Goal: Task Accomplishment & Management: Manage account settings

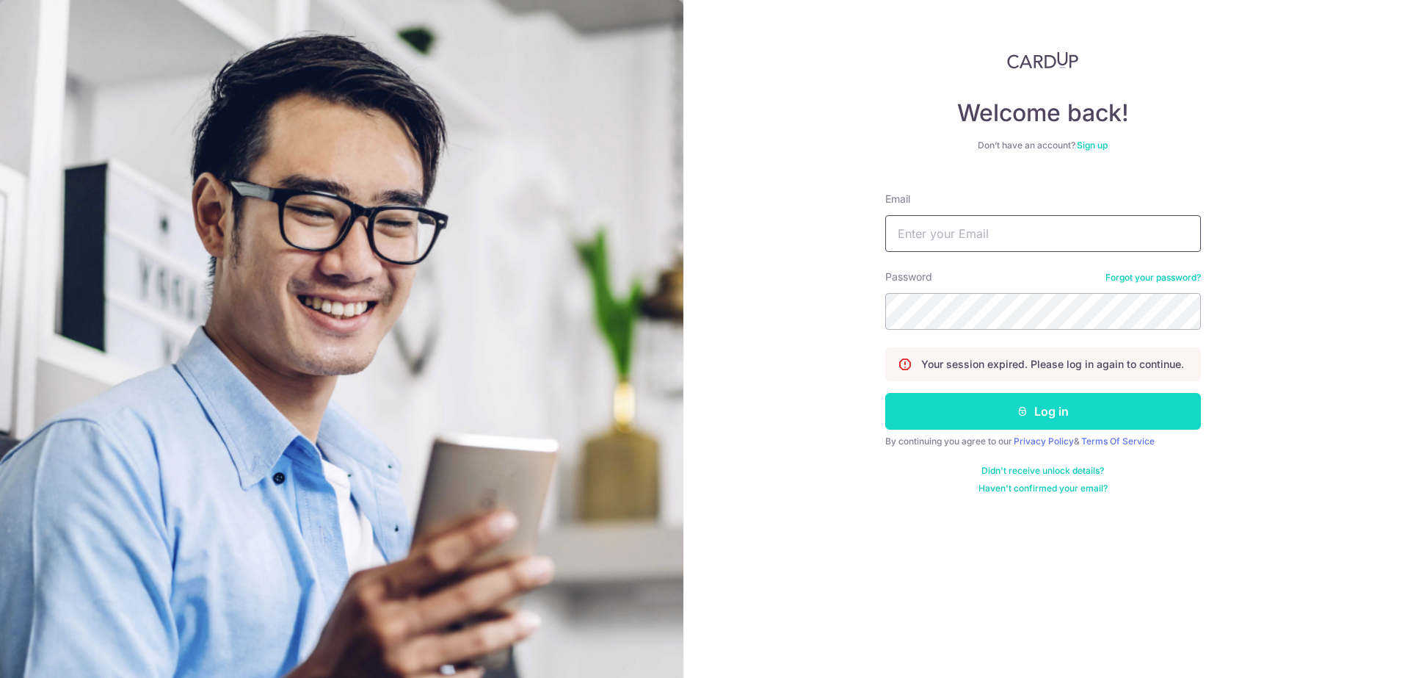
type input "[EMAIL_ADDRESS][DOMAIN_NAME]"
click at [999, 413] on button "Log in" at bounding box center [1043, 411] width 316 height 37
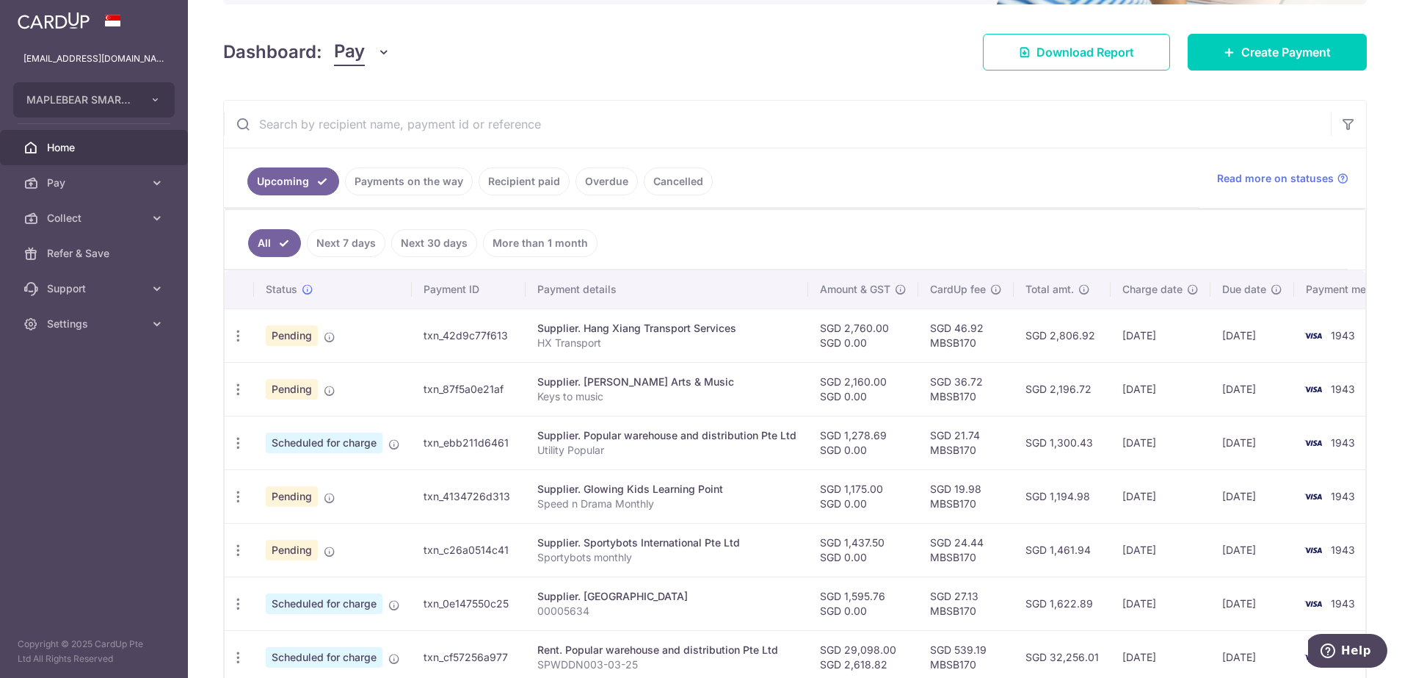
scroll to position [275, 0]
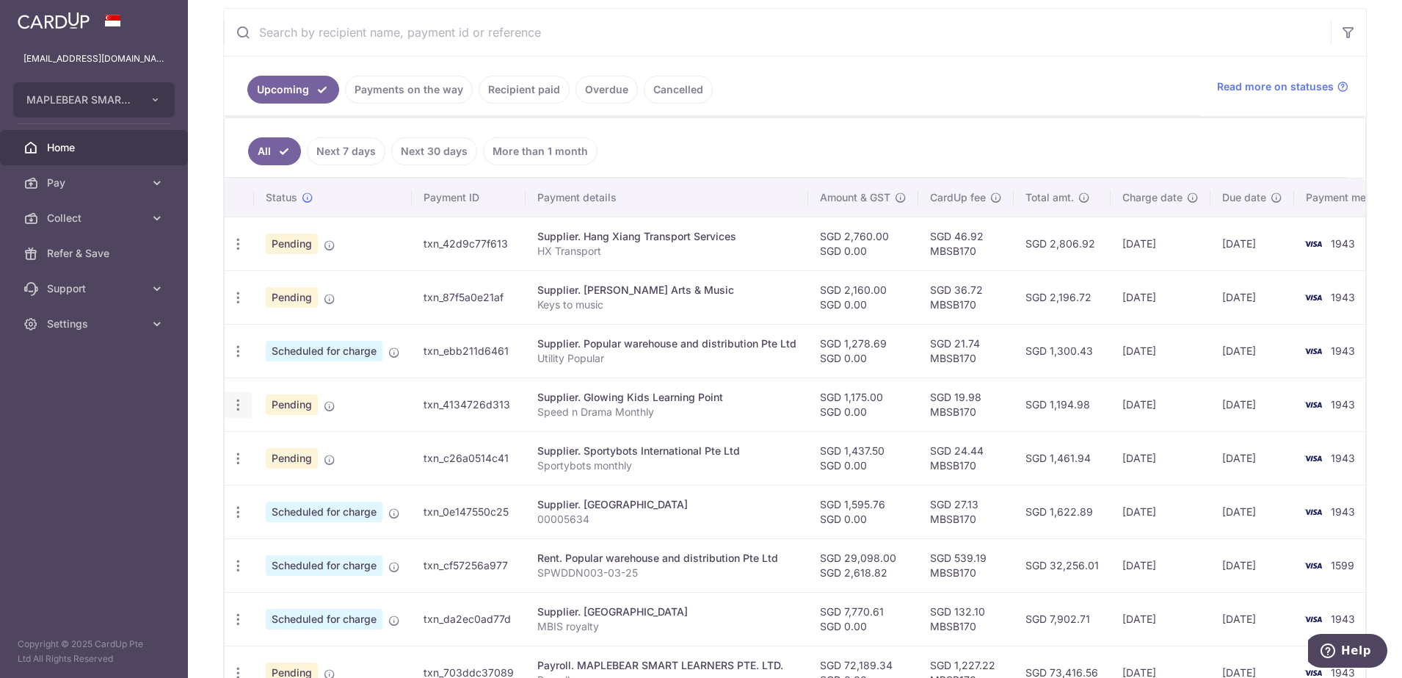
click at [247, 403] on div "Update payment Cancel payment" at bounding box center [238, 404] width 27 height 27
click at [240, 406] on icon "button" at bounding box center [238, 404] width 15 height 15
click at [300, 446] on span "Update payment" at bounding box center [316, 445] width 100 height 18
radio input "true"
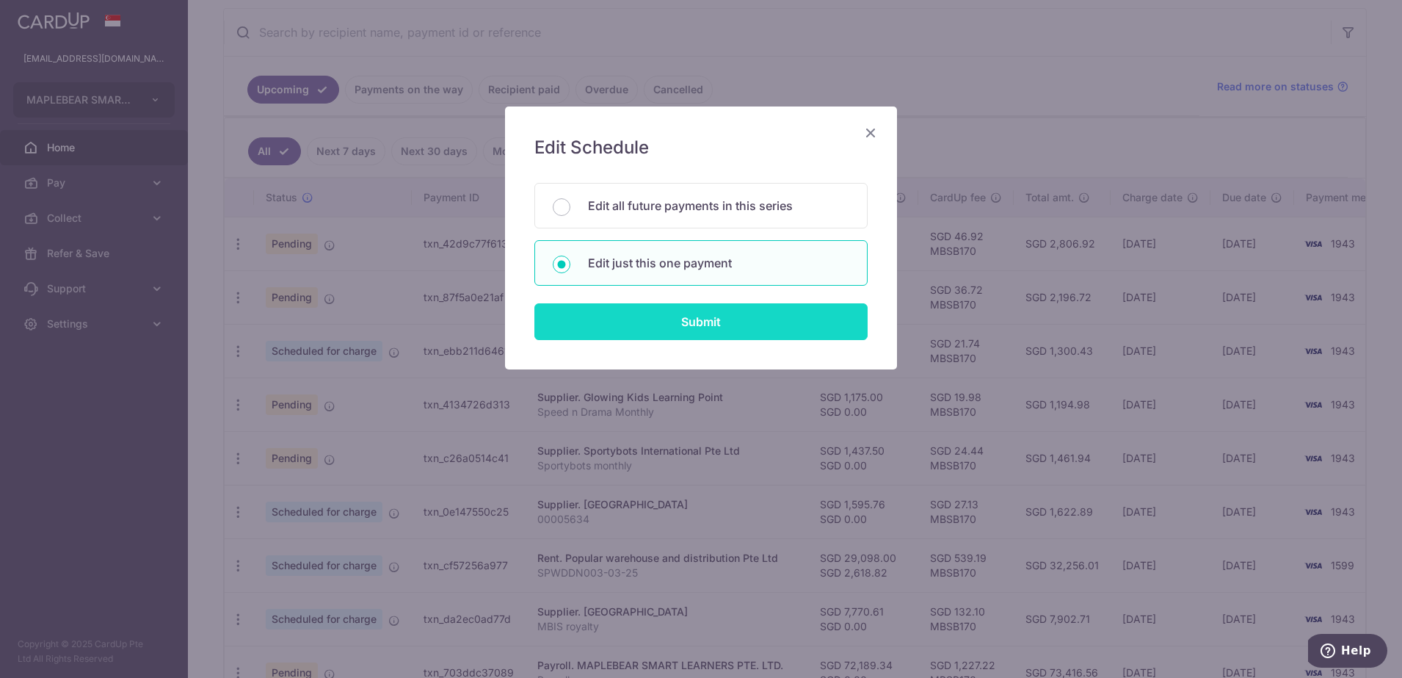
click at [639, 327] on input "Submit" at bounding box center [700, 321] width 333 height 37
radio input "true"
type input "1,175.00"
type input "0.00"
type input "[DATE]"
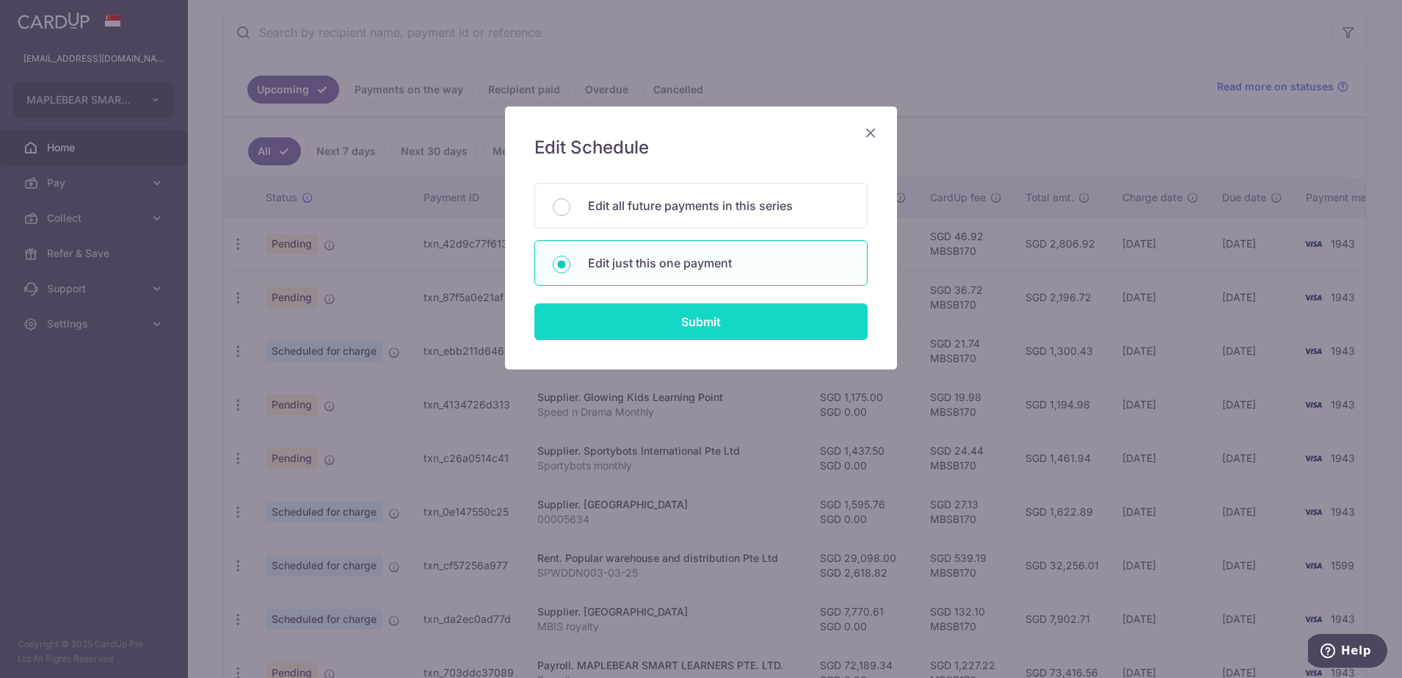
type input "Speed n Drama Monthly"
type input "Chinese SD Jun"
type input "MBSB170"
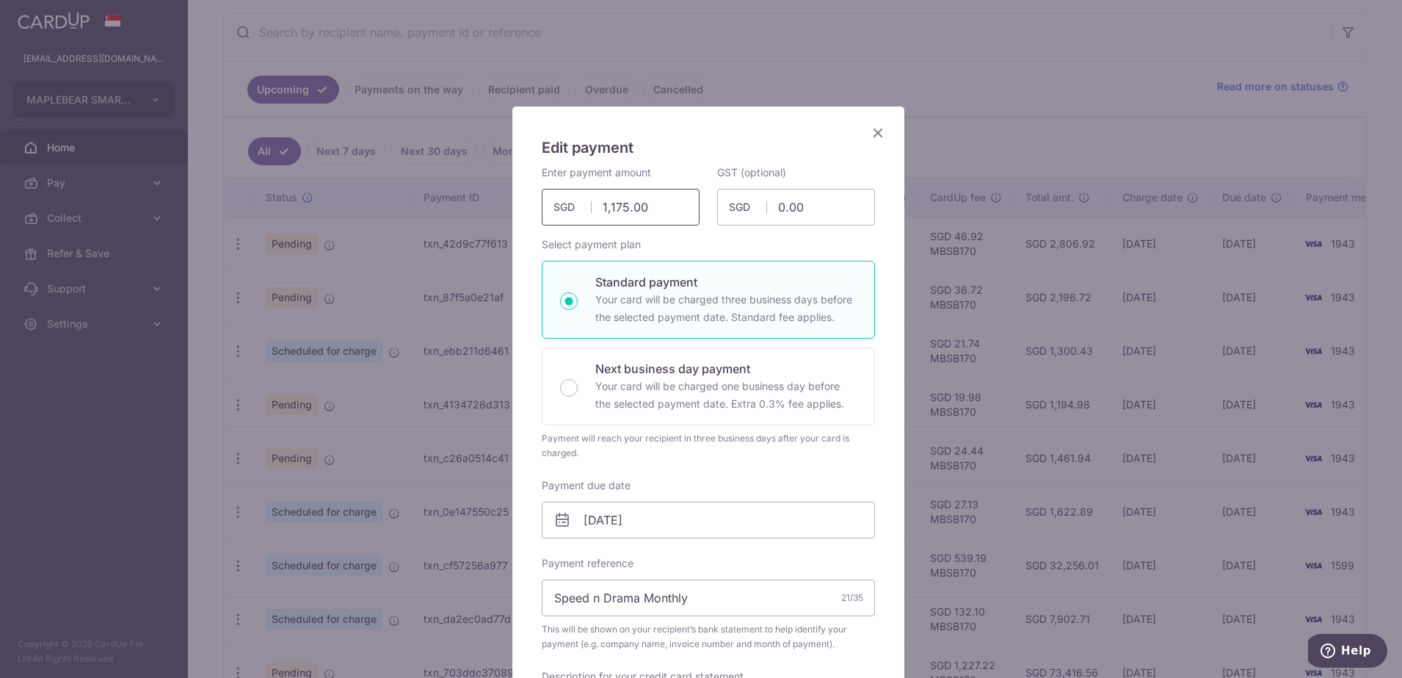
drag, startPoint x: 645, startPoint y: 217, endPoint x: 531, endPoint y: 217, distance: 114.5
click at [533, 217] on div "Enter payment amount 1,175.00 1175.00 SGD To change the payment amount, please …" at bounding box center [620, 195] width 175 height 60
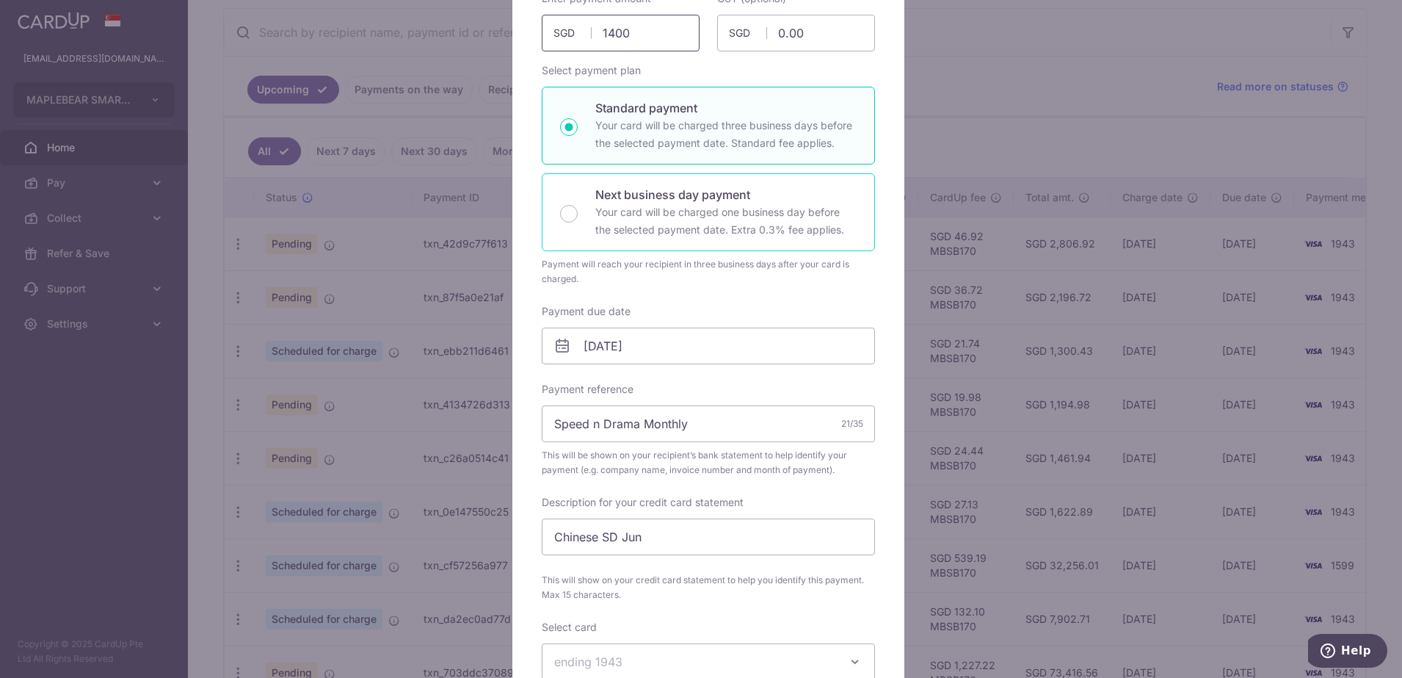
scroll to position [184, 0]
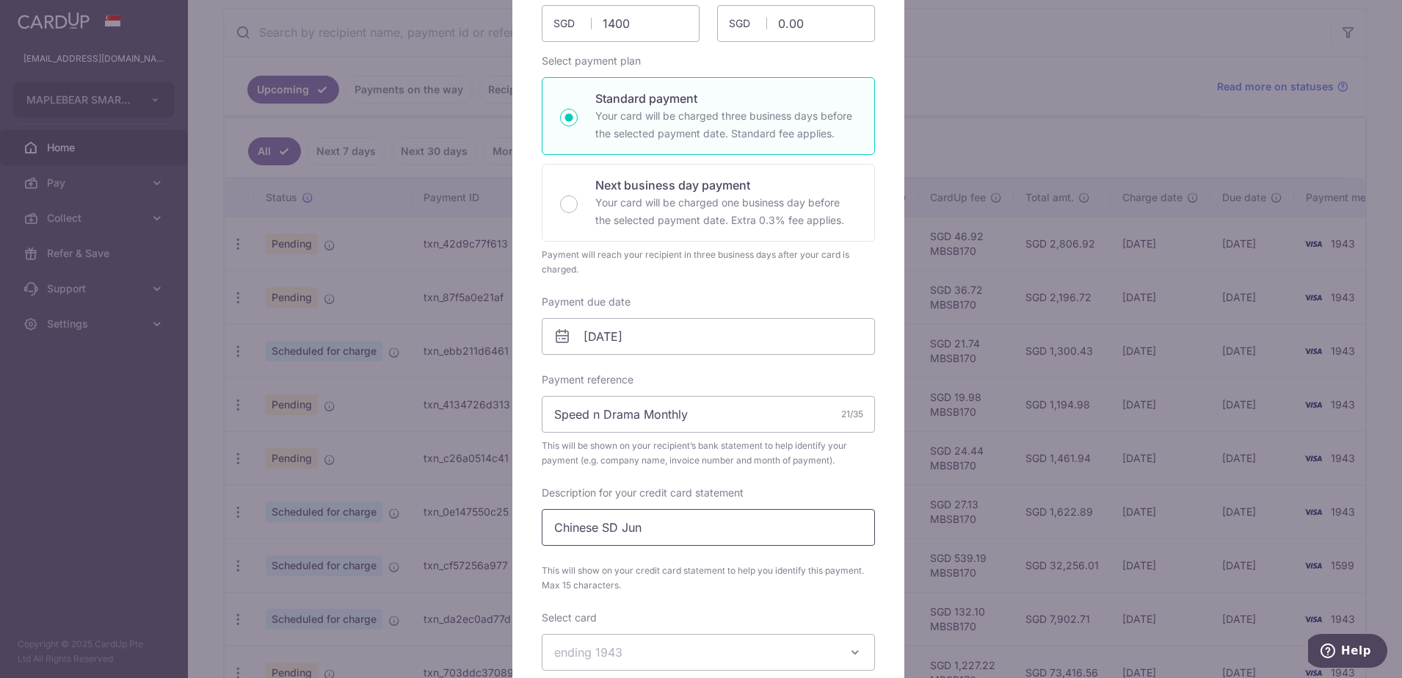
type input "1,400.00"
click at [641, 532] on input "Chinese SD Jun" at bounding box center [708, 527] width 333 height 37
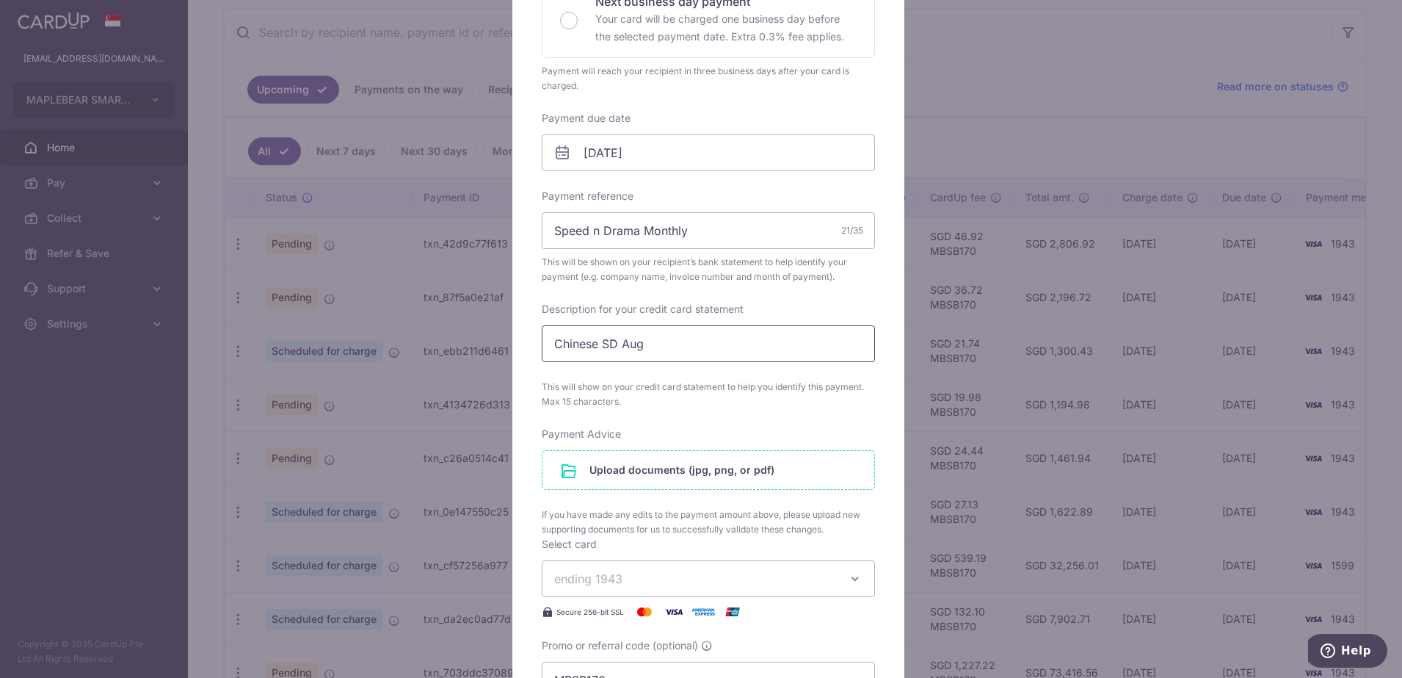
type input "Chinese SD Aug"
click at [689, 471] on input "file" at bounding box center [709, 470] width 332 height 38
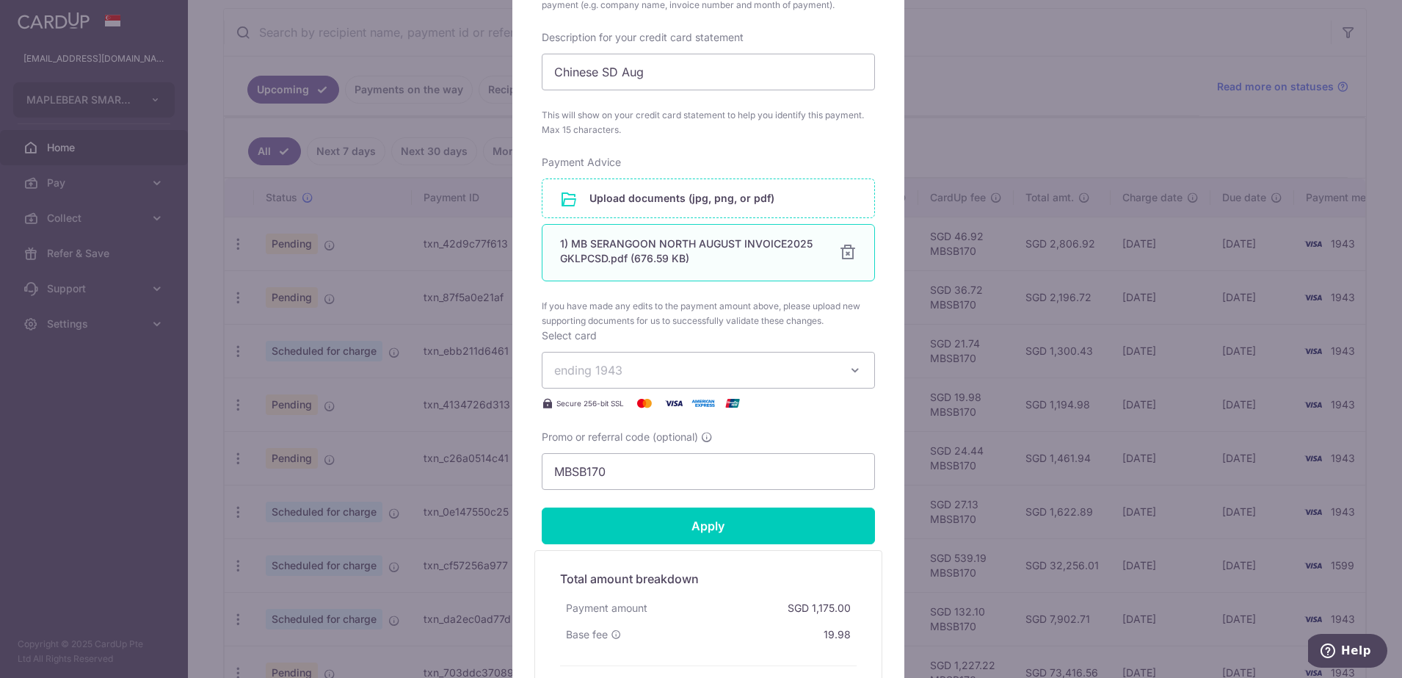
scroll to position [642, 0]
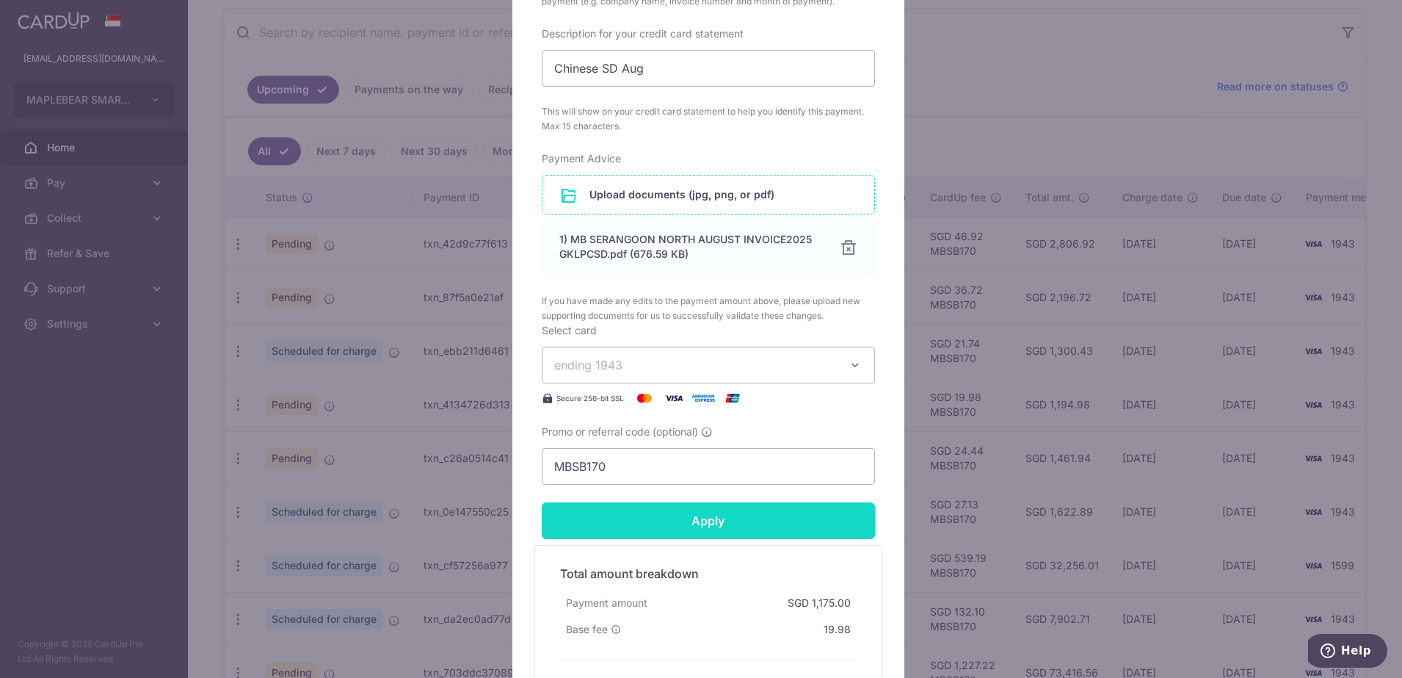
click at [739, 520] on input "Apply" at bounding box center [708, 520] width 333 height 37
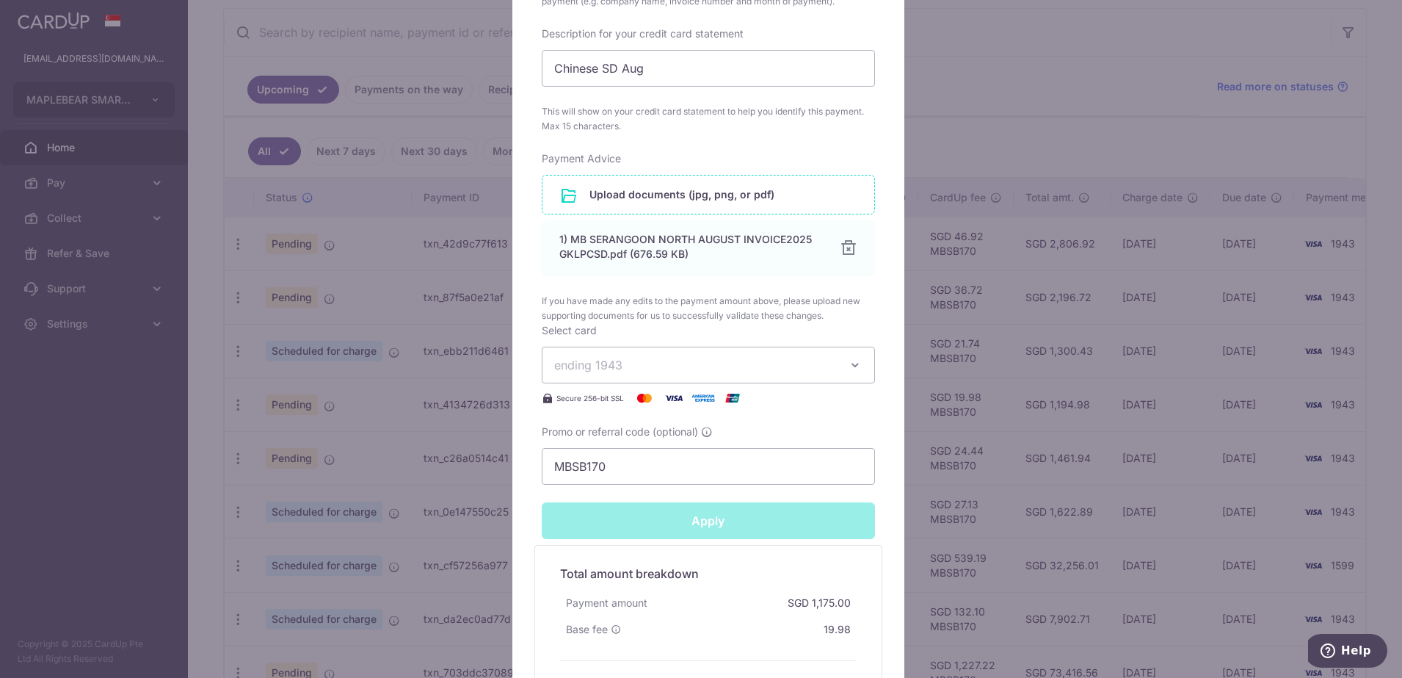
type input "Successfully Applied"
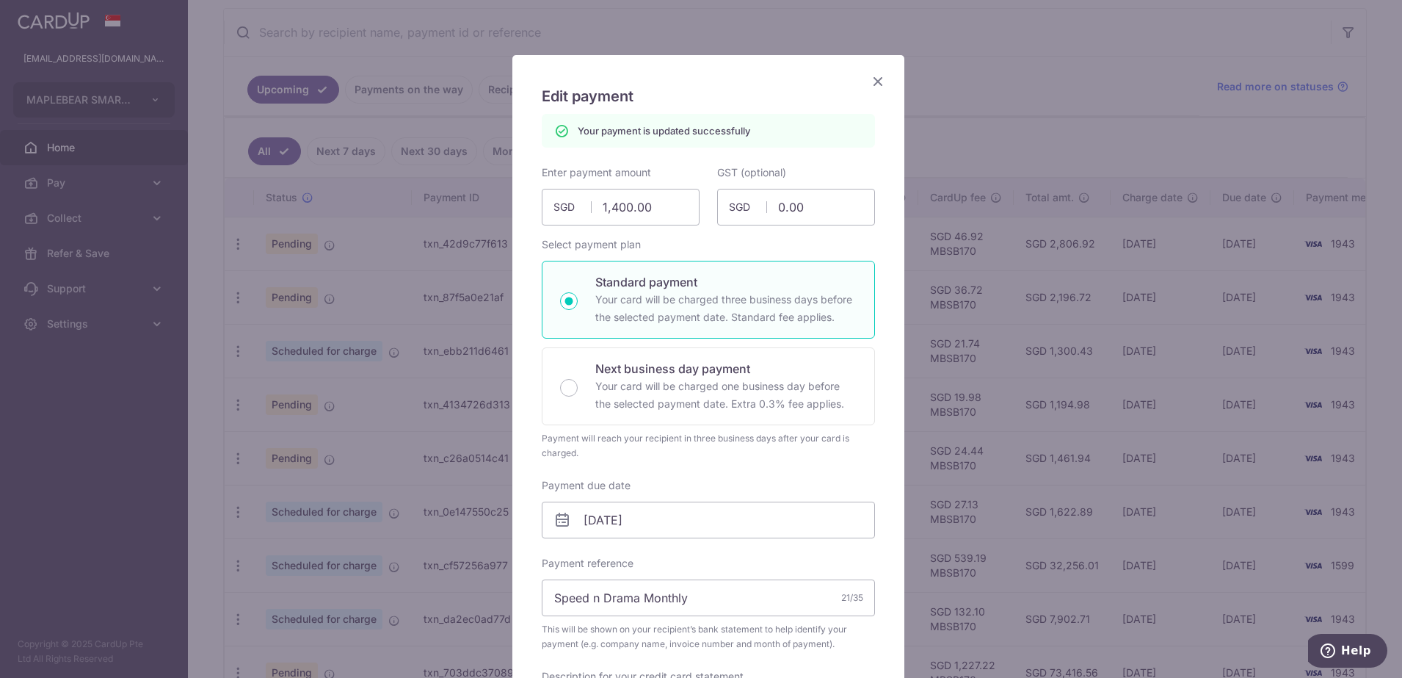
scroll to position [0, 0]
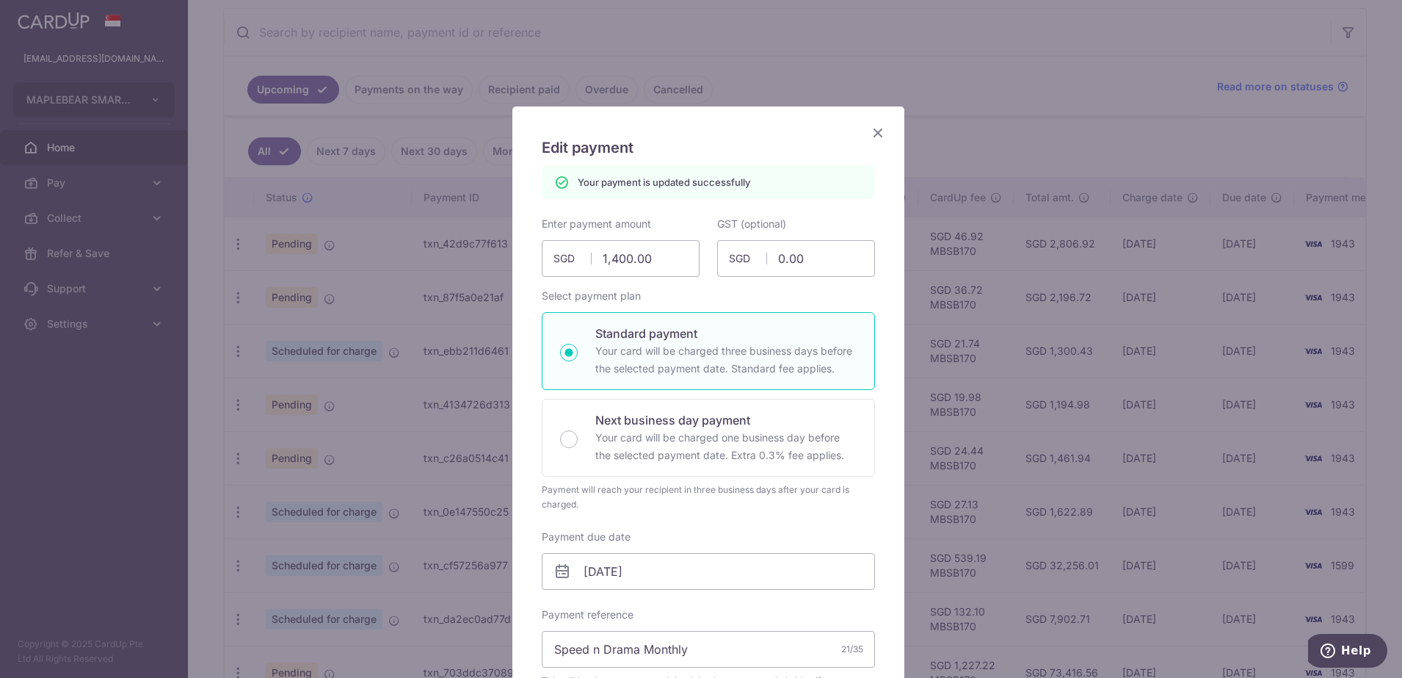
click at [870, 132] on icon "Close" at bounding box center [878, 132] width 18 height 18
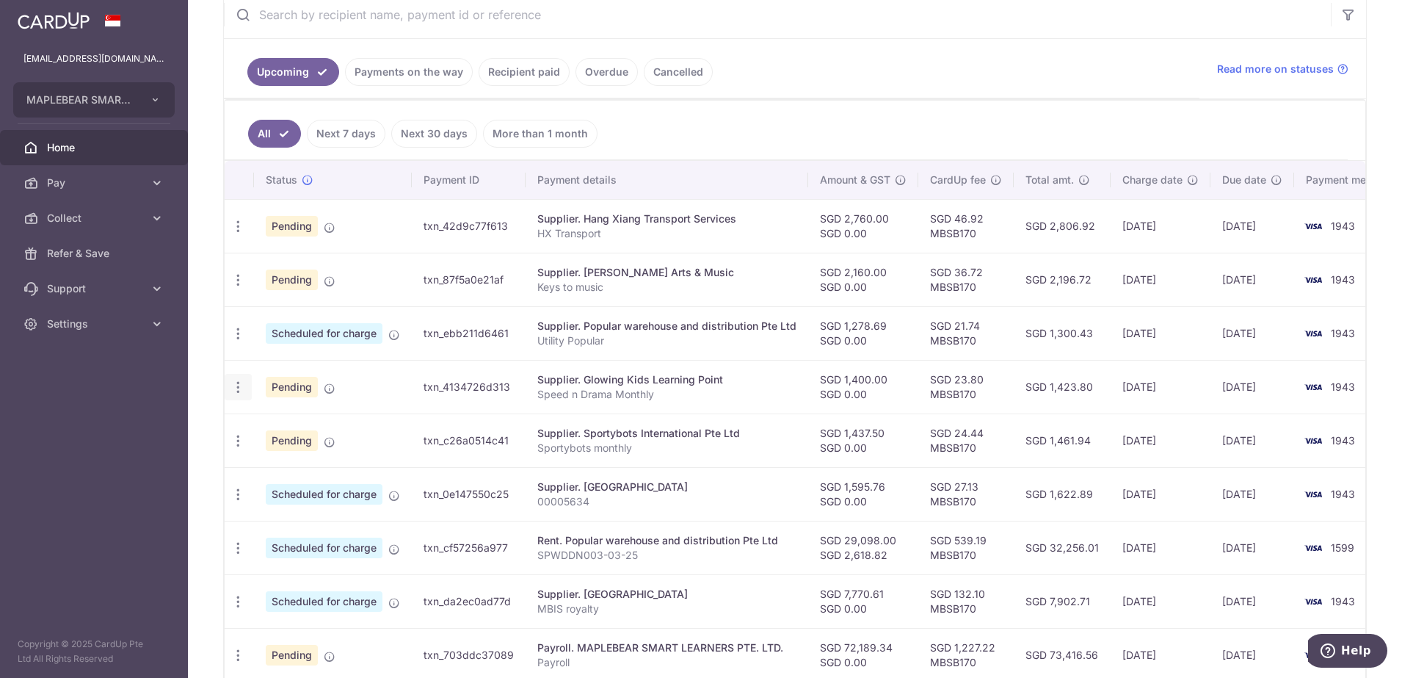
click at [237, 391] on icon "button" at bounding box center [238, 387] width 15 height 15
click at [297, 427] on span "Update payment" at bounding box center [316, 427] width 100 height 18
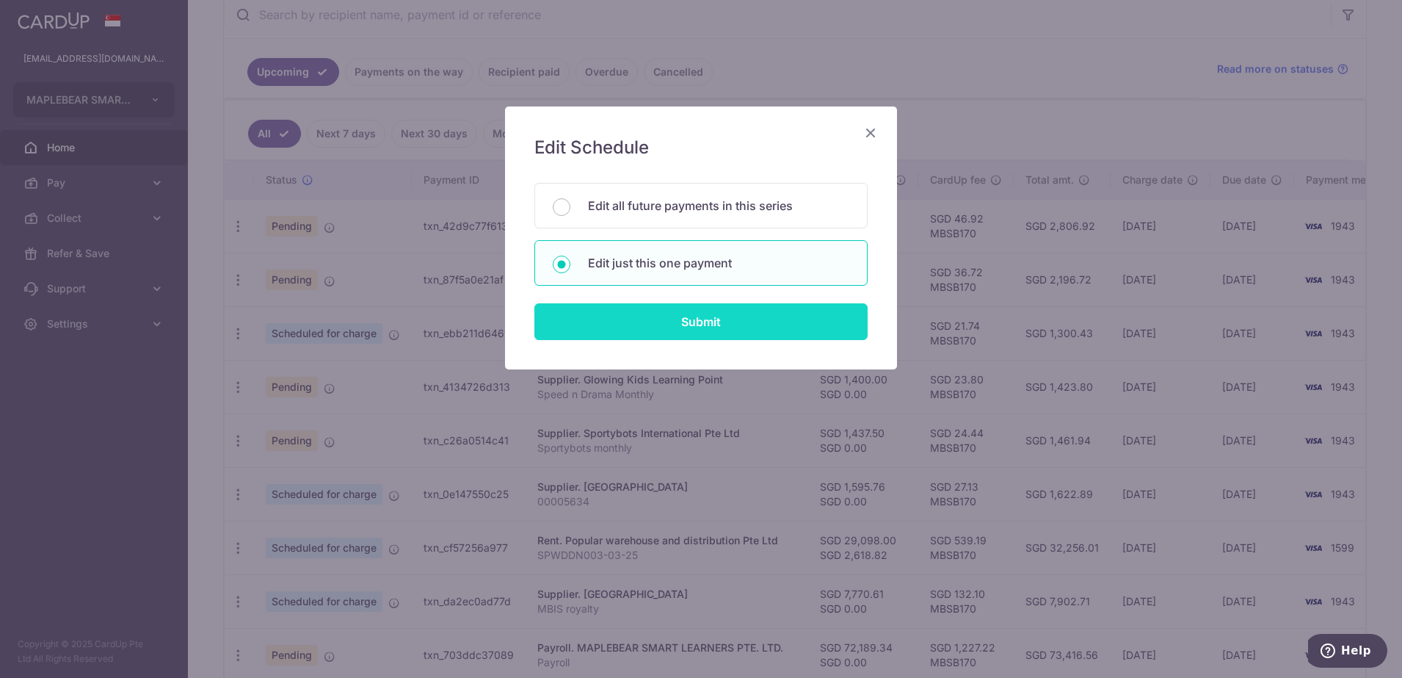
click at [694, 327] on input "Submit" at bounding box center [700, 321] width 333 height 37
radio input "true"
type input "1,400.00"
type input "0.00"
type input "[DATE]"
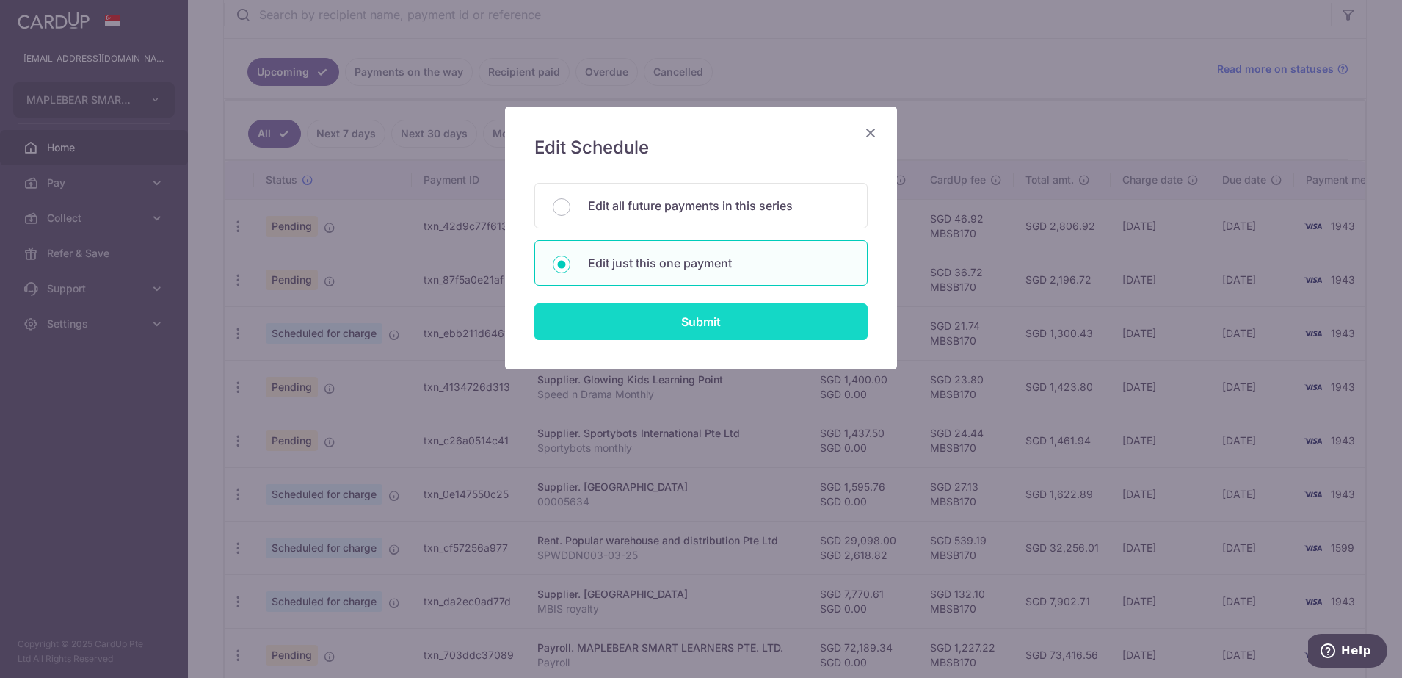
type input "Speed n Drama Monthly"
type input "Chinese SD Aug"
type input "MBSB170"
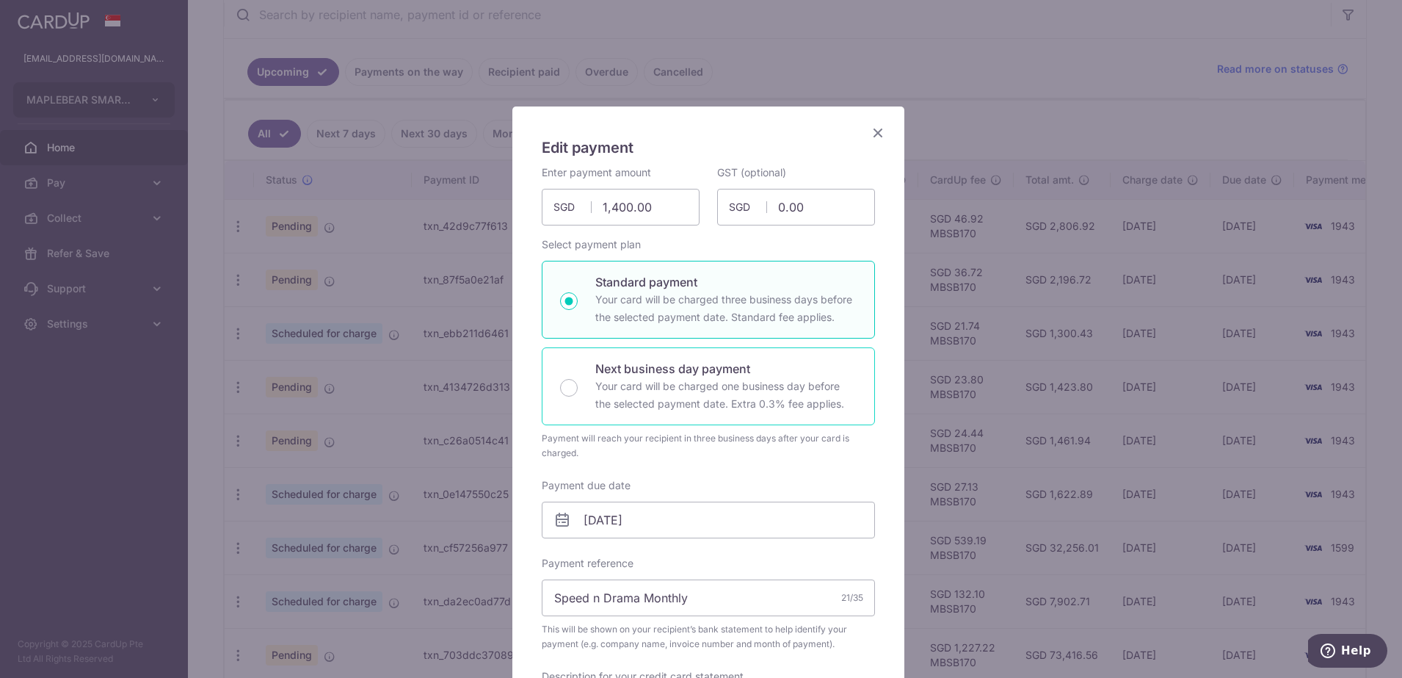
scroll to position [92, 0]
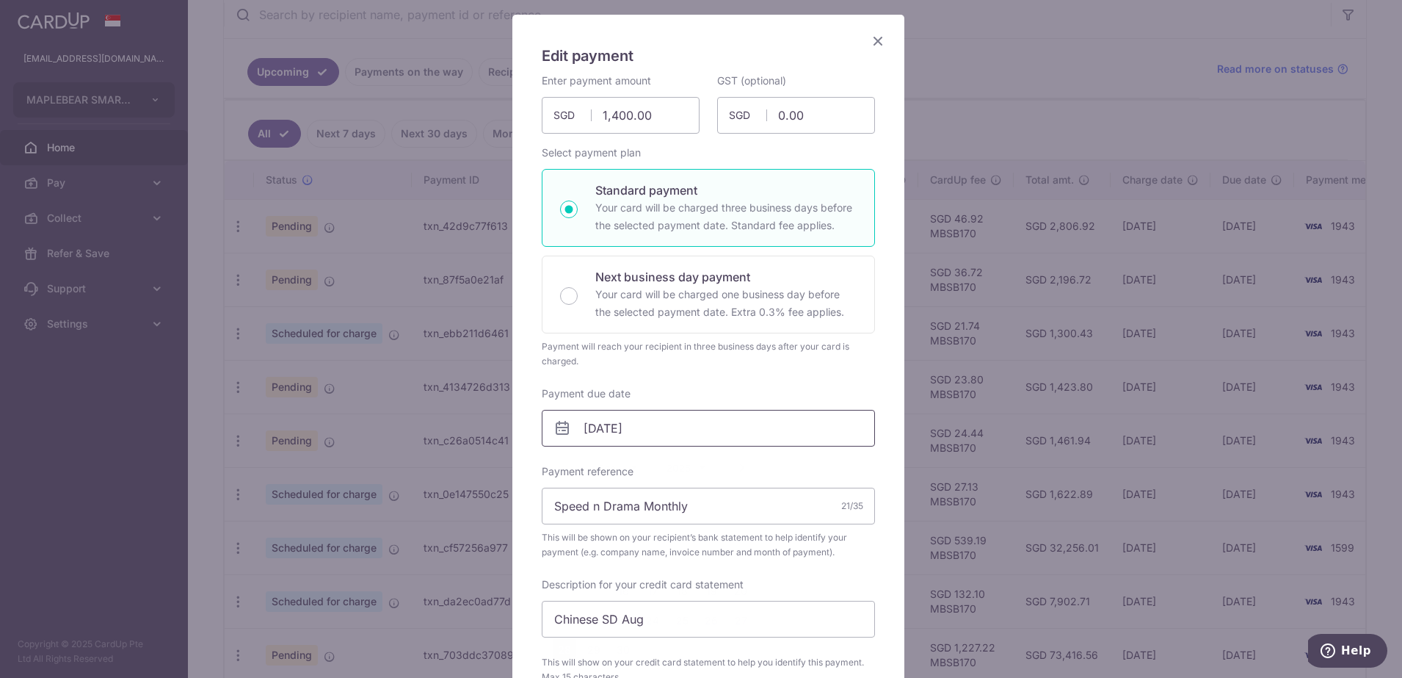
click at [718, 429] on input "[DATE]" at bounding box center [708, 428] width 333 height 37
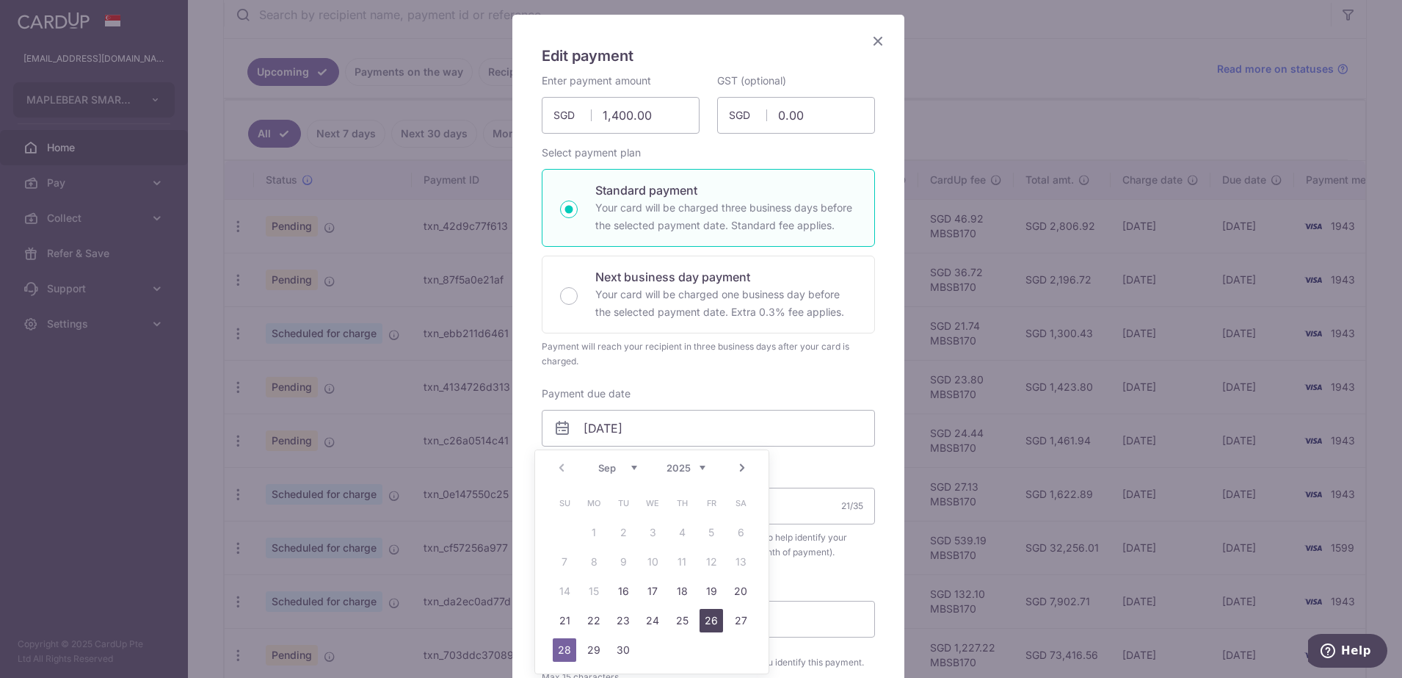
click at [714, 618] on link "26" at bounding box center [711, 620] width 23 height 23
type input "[DATE]"
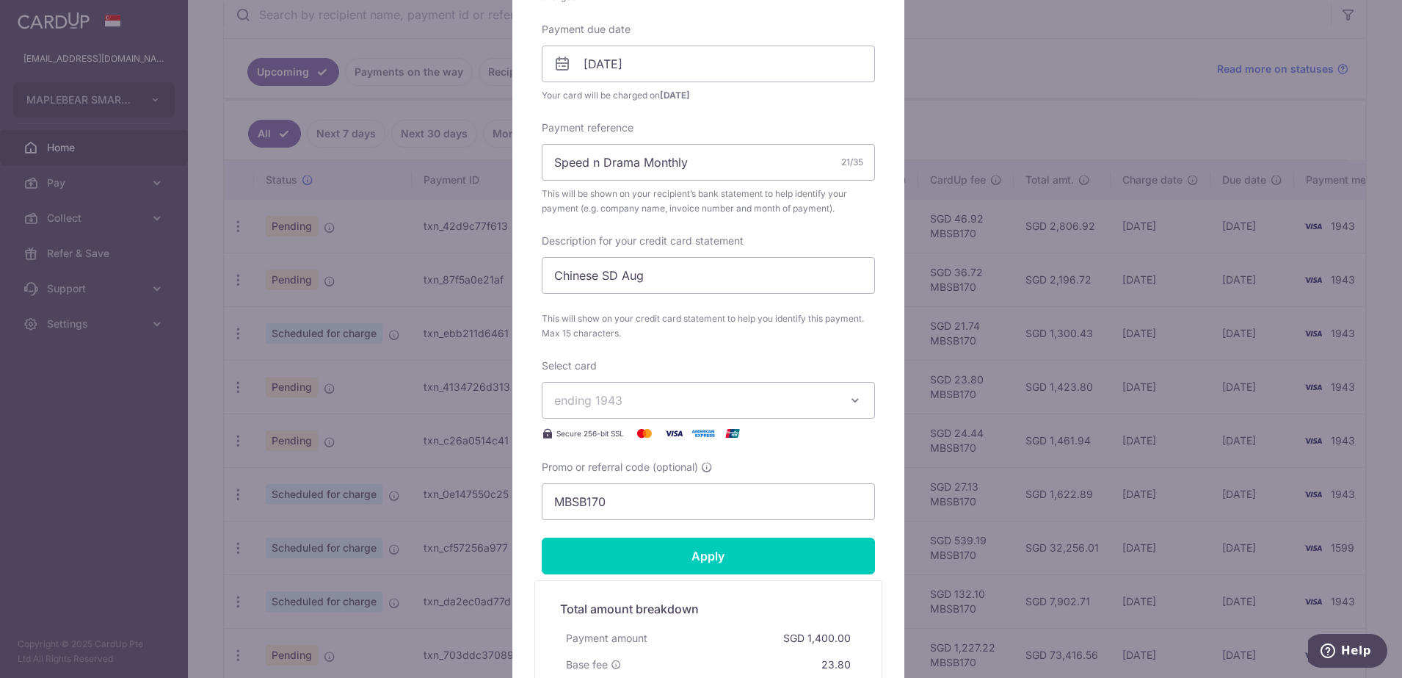
scroll to position [459, 0]
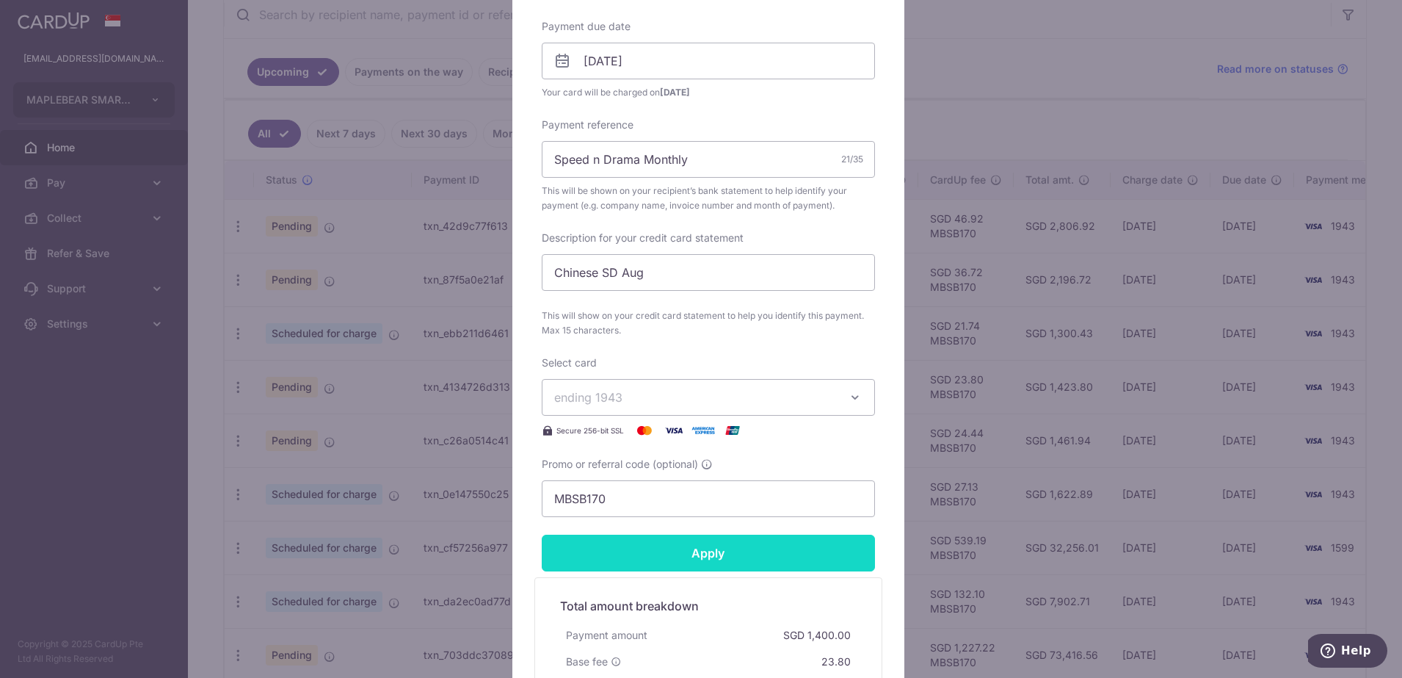
click at [724, 550] on input "Apply" at bounding box center [708, 552] width 333 height 37
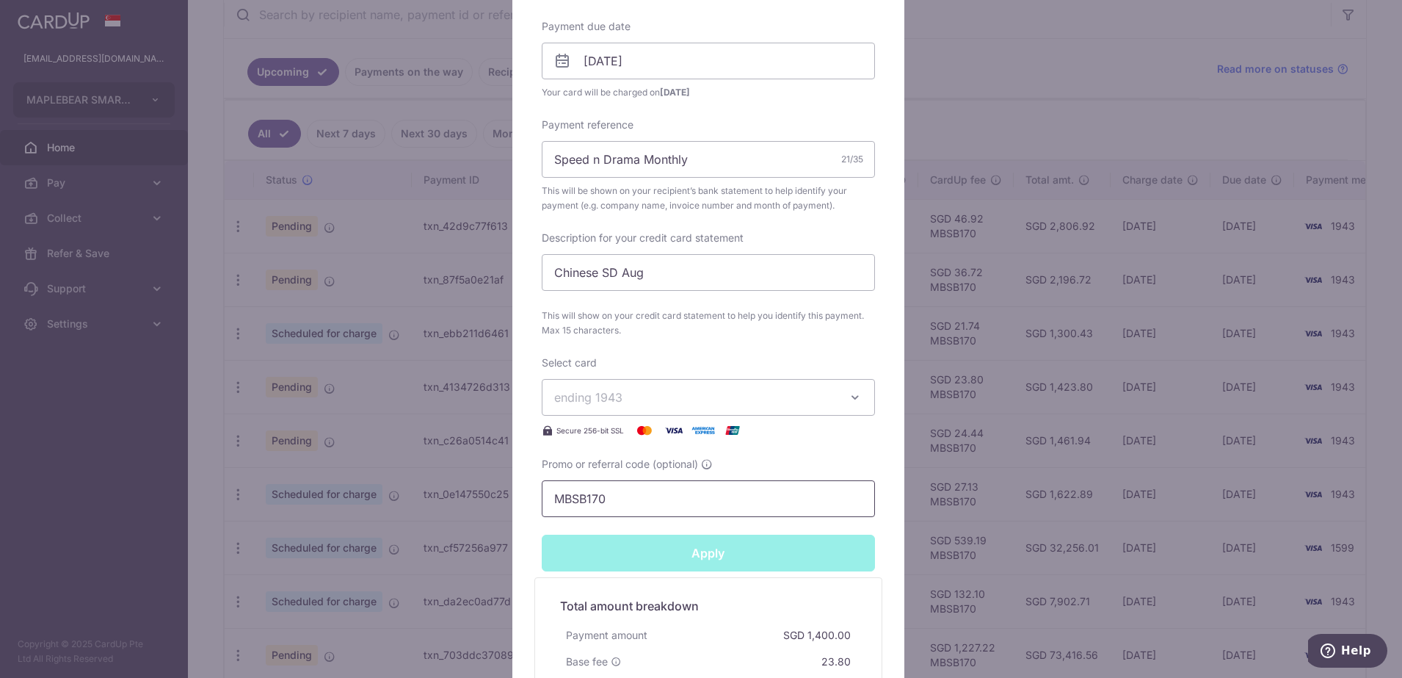
type input "Successfully Applied"
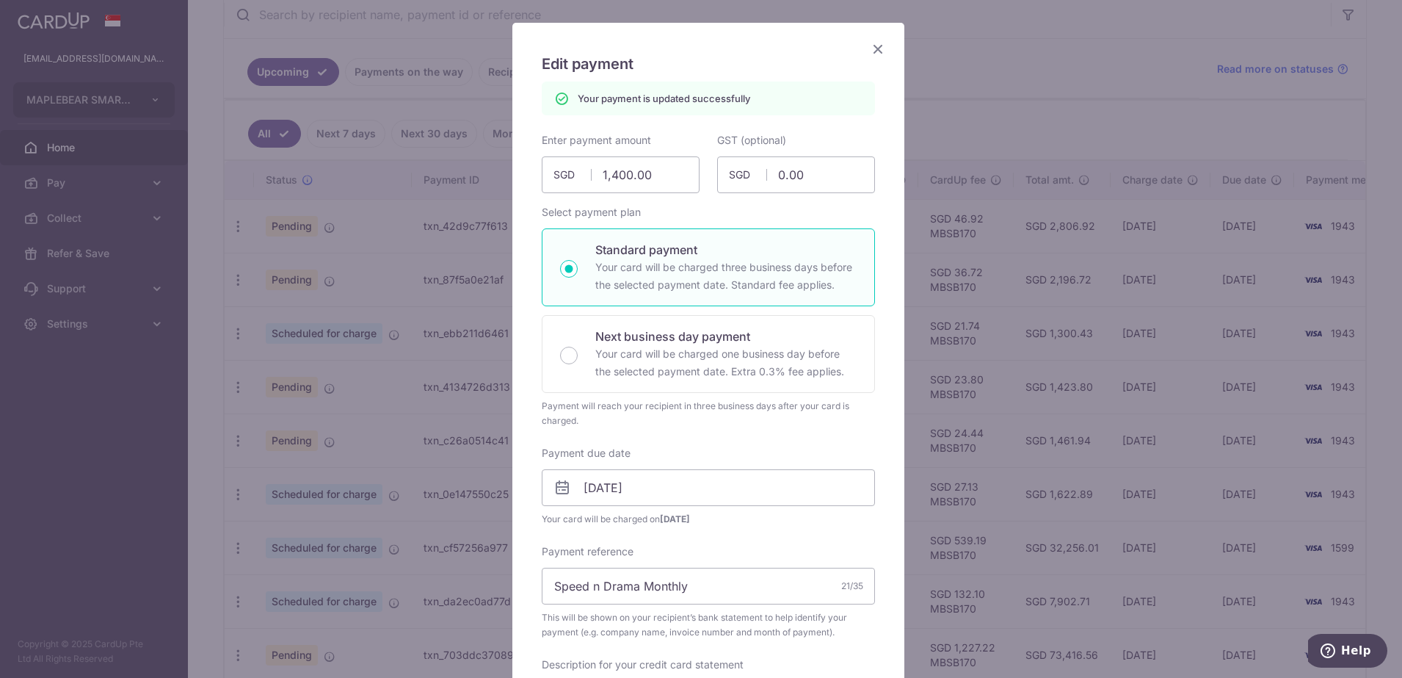
scroll to position [0, 0]
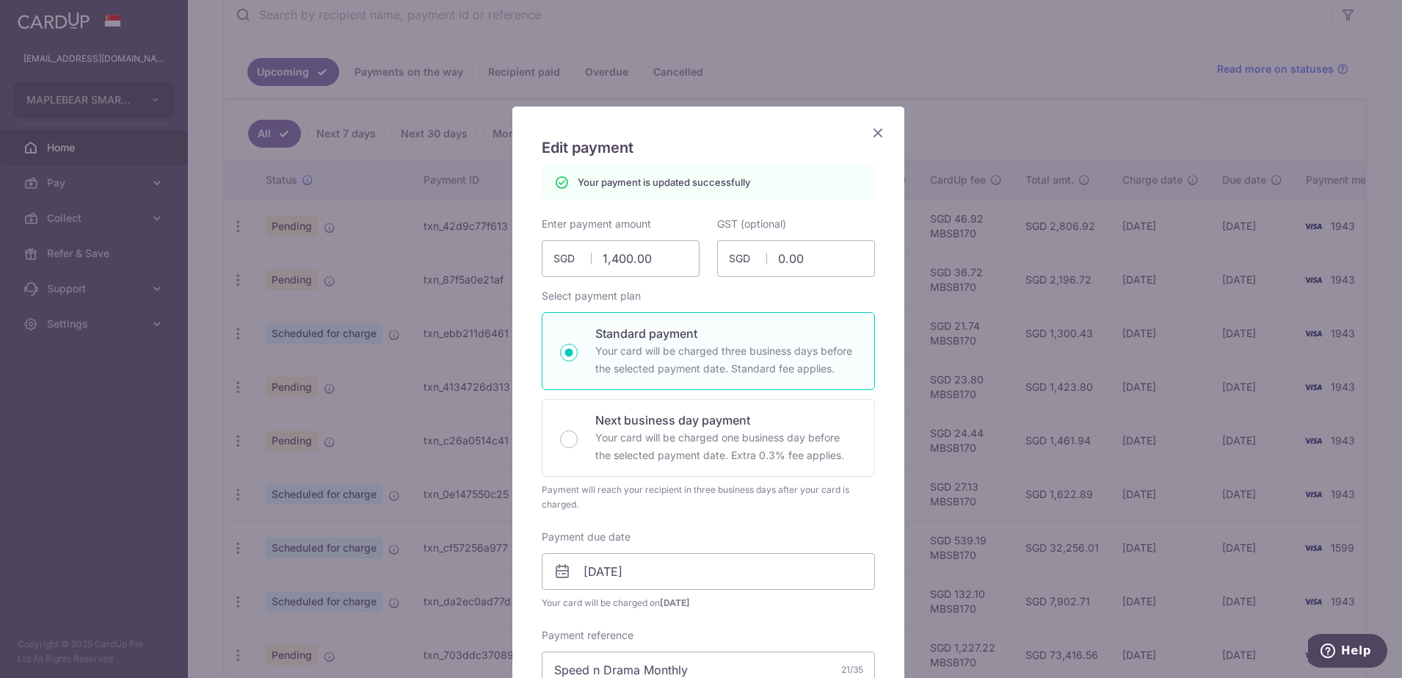
click at [871, 128] on icon "Close" at bounding box center [878, 132] width 18 height 18
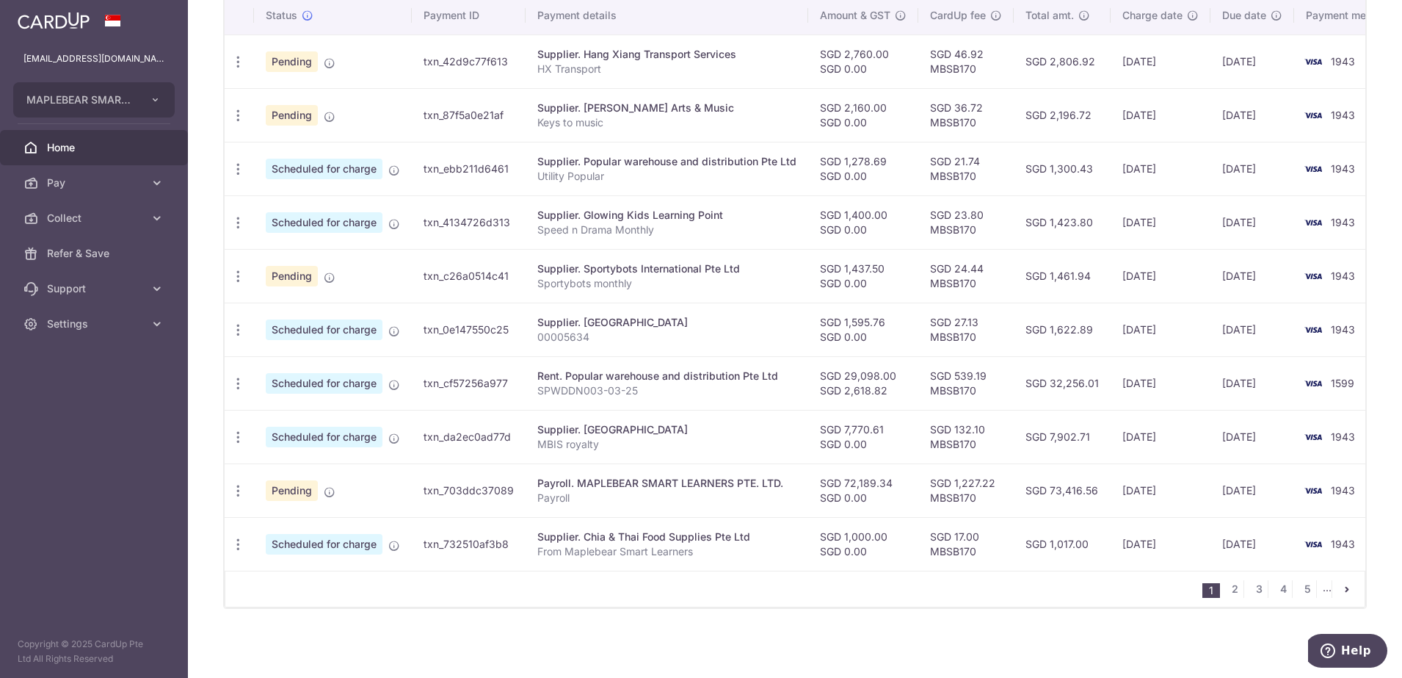
scroll to position [467, 0]
